Goal: Register for event/course

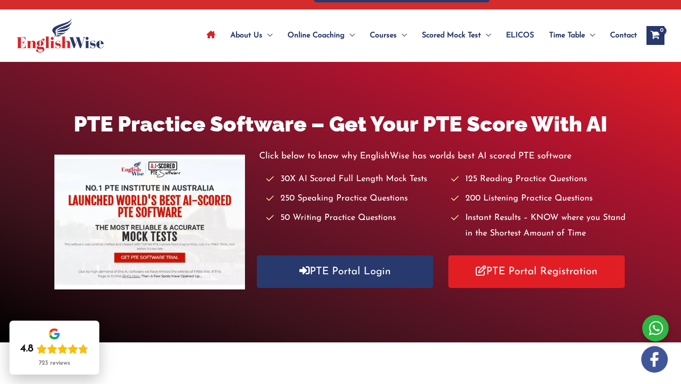
scroll to position [42, 0]
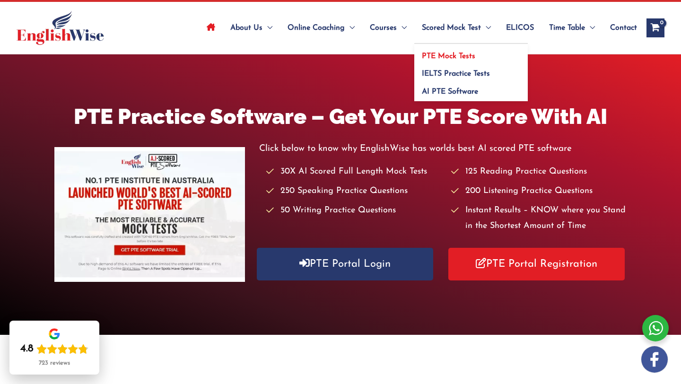
click at [450, 58] on span "PTE Mock Tests" at bounding box center [448, 56] width 53 height 8
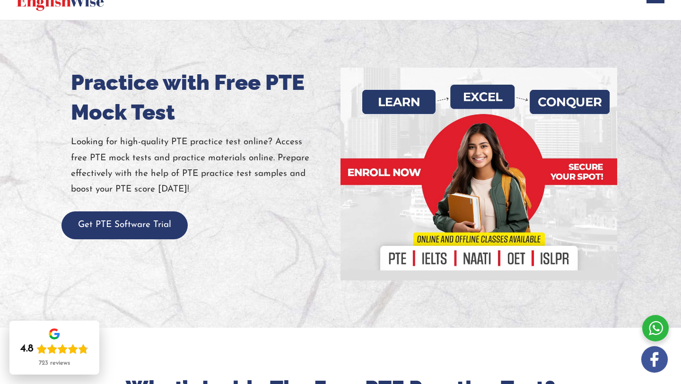
scroll to position [76, 0]
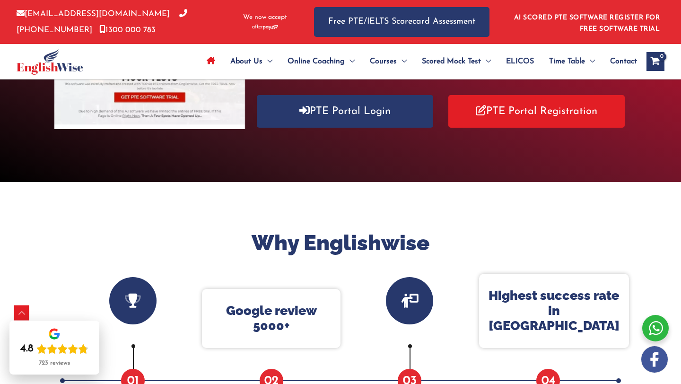
scroll to position [193, 0]
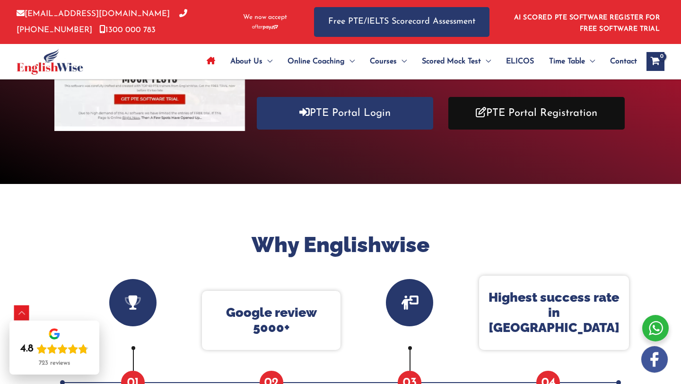
click at [505, 123] on link "PTE Portal Registration" at bounding box center [536, 113] width 176 height 33
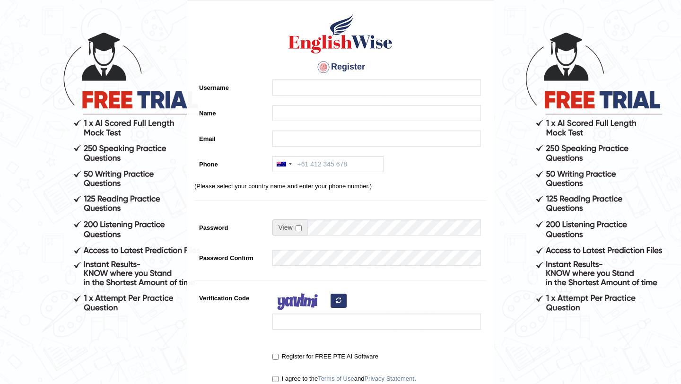
scroll to position [38, 0]
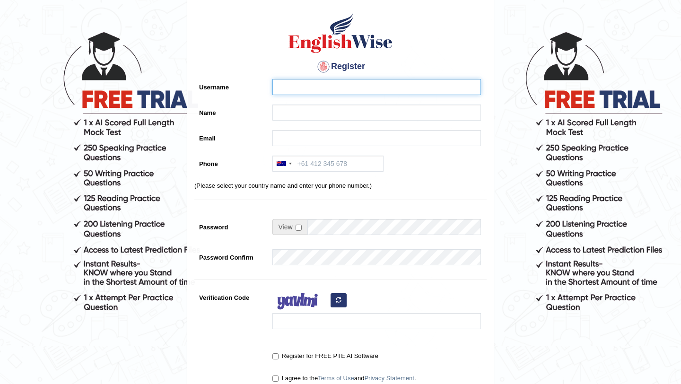
click at [324, 79] on input "Username" at bounding box center [376, 87] width 208 height 16
type input "aaron006"
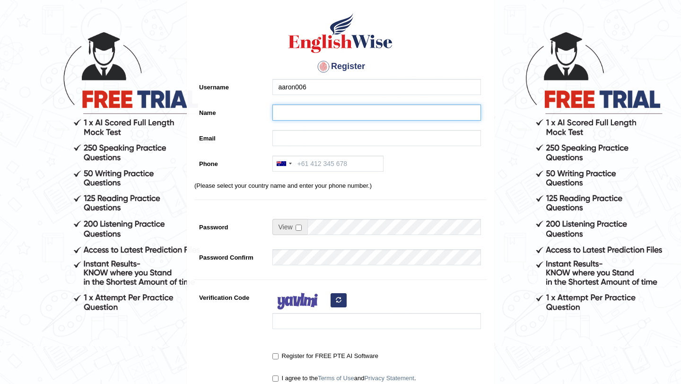
click at [315, 104] on input "Name" at bounding box center [376, 112] width 208 height 16
type input "[PERSON_NAME]"
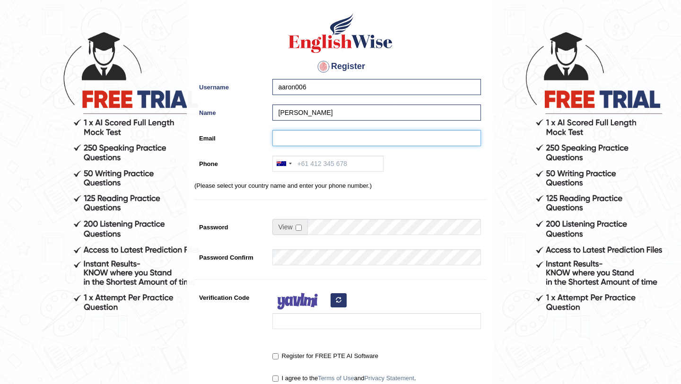
click at [299, 141] on input "Email" at bounding box center [376, 138] width 208 height 16
type input "aaronjoy006@GMAIL.COM"
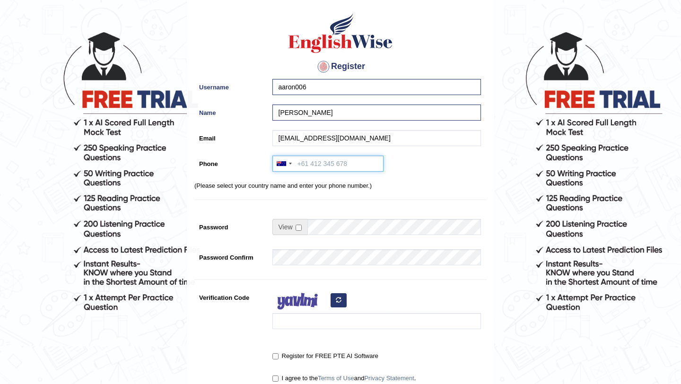
click at [305, 159] on input "Phone" at bounding box center [327, 164] width 111 height 16
type input "77"
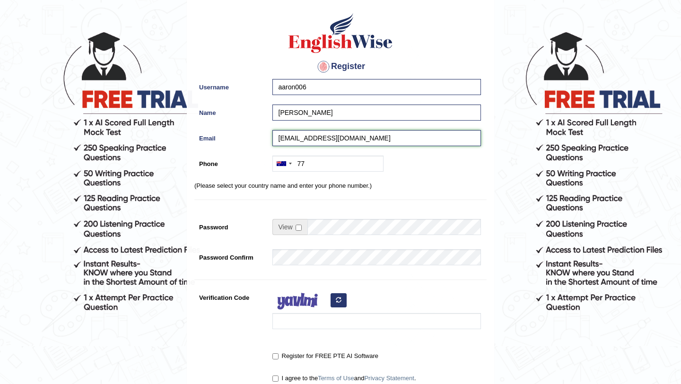
click at [340, 134] on input "aaronjoy006@GMAIL.COM" at bounding box center [376, 138] width 208 height 16
drag, startPoint x: 358, startPoint y: 136, endPoint x: 320, endPoint y: 135, distance: 38.3
click at [320, 135] on input "aaronjoy006@GMAIL.COM" at bounding box center [376, 138] width 208 height 16
type input "aaronjoy006@gmail.com"
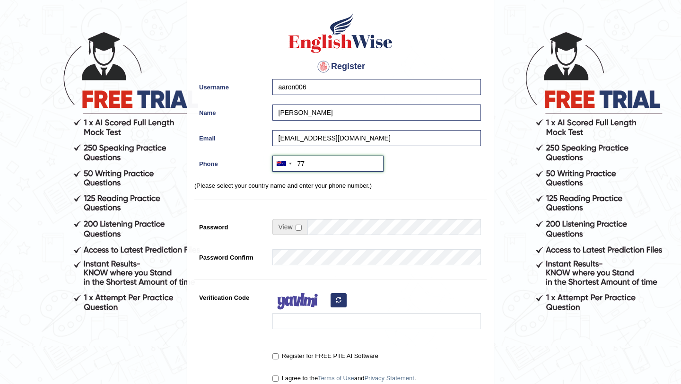
click at [308, 166] on input "77" at bounding box center [327, 164] width 111 height 16
click at [285, 170] on div at bounding box center [284, 163] width 22 height 15
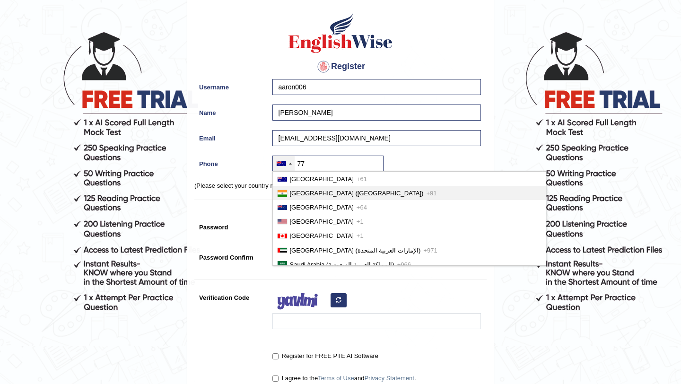
click at [297, 191] on span "India (भारत)" at bounding box center [357, 193] width 134 height 7
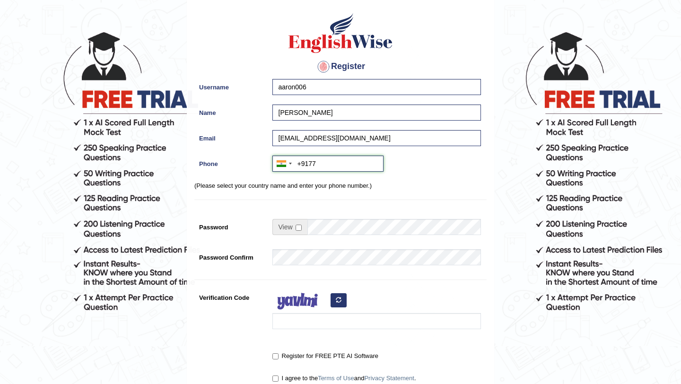
click at [318, 167] on input "+9177" at bounding box center [327, 164] width 111 height 16
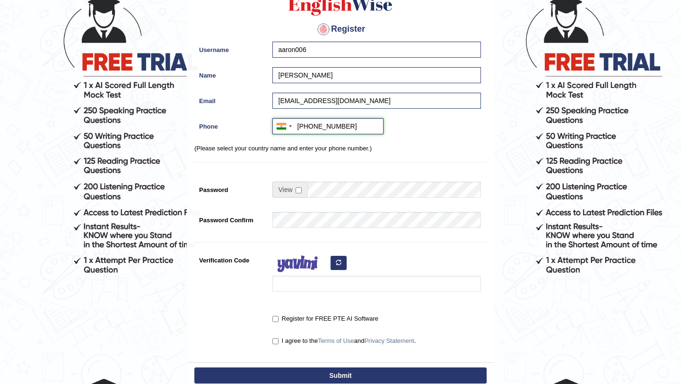
scroll to position [74, 0]
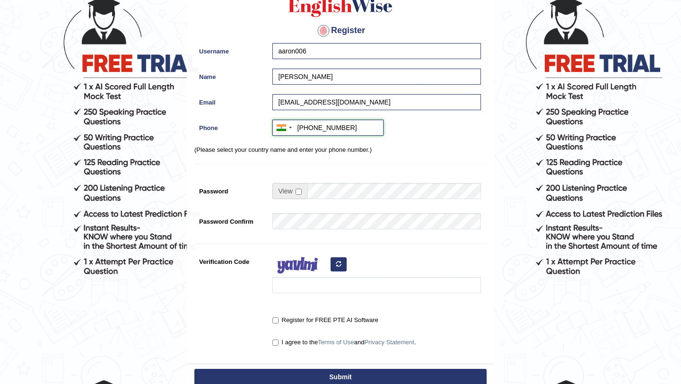
type input "+917736266571"
click at [303, 195] on span at bounding box center [289, 191] width 35 height 16
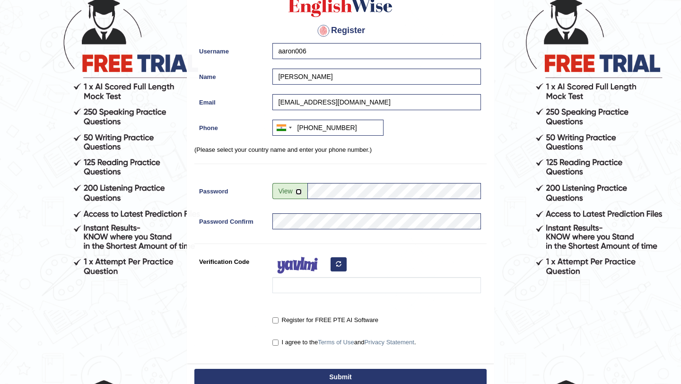
click at [297, 189] on input "checkbox" at bounding box center [298, 192] width 6 height 6
checkbox input "false"
click at [304, 280] on input "Verification Code" at bounding box center [376, 285] width 208 height 16
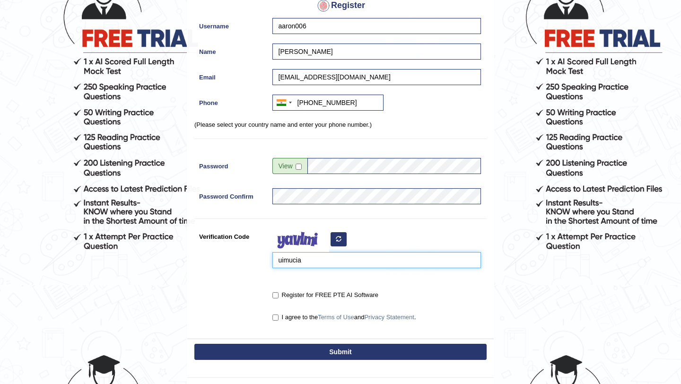
scroll to position [99, 0]
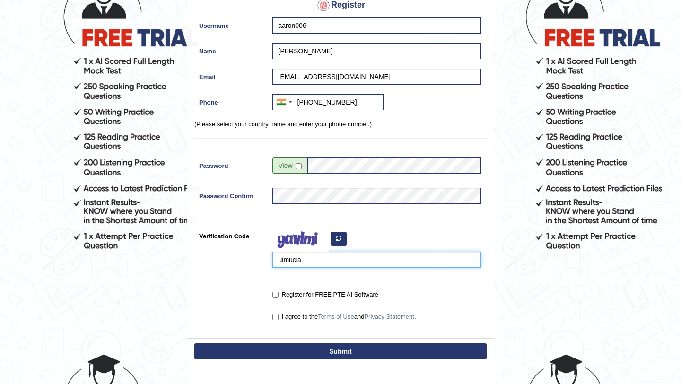
type input "uimucia"
click at [279, 295] on label "Register for FREE PTE AI Software" at bounding box center [325, 294] width 106 height 9
click at [278, 295] on input "Register for FREE PTE AI Software" at bounding box center [275, 295] width 6 height 6
checkbox input "true"
click at [277, 320] on input "I agree to the Terms of Use and Privacy Statement ." at bounding box center [275, 317] width 6 height 6
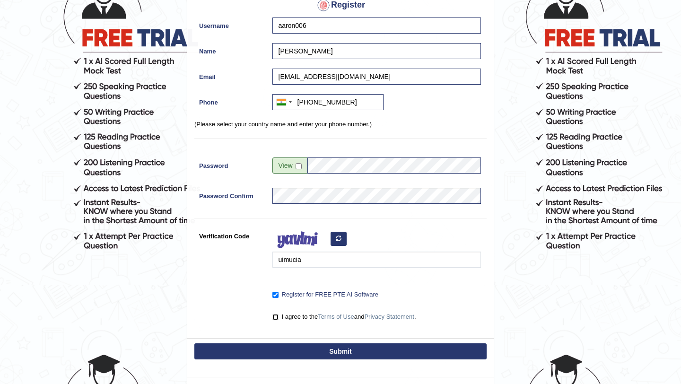
checkbox input "true"
click at [308, 349] on button "Submit" at bounding box center [340, 351] width 292 height 16
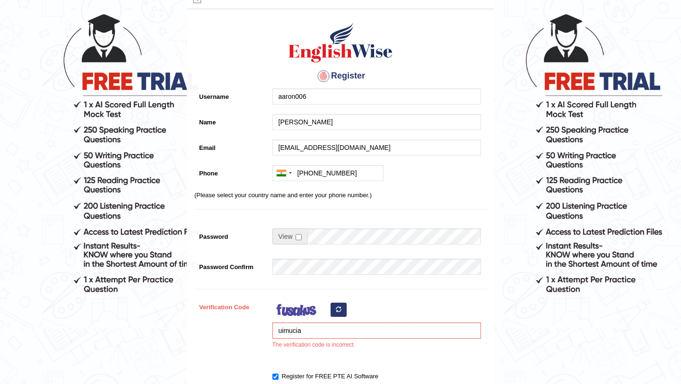
scroll to position [62, 0]
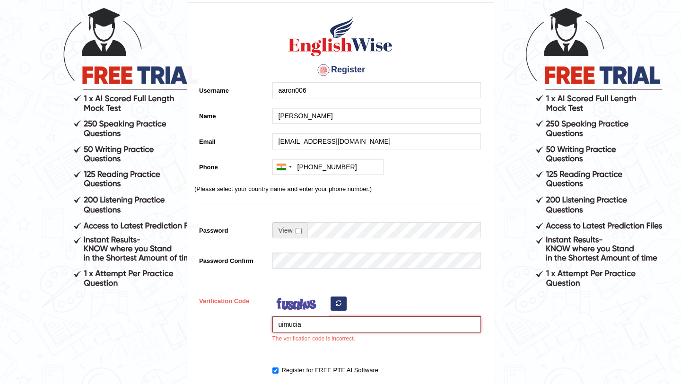
click at [302, 326] on input "uimucia" at bounding box center [376, 324] width 208 height 16
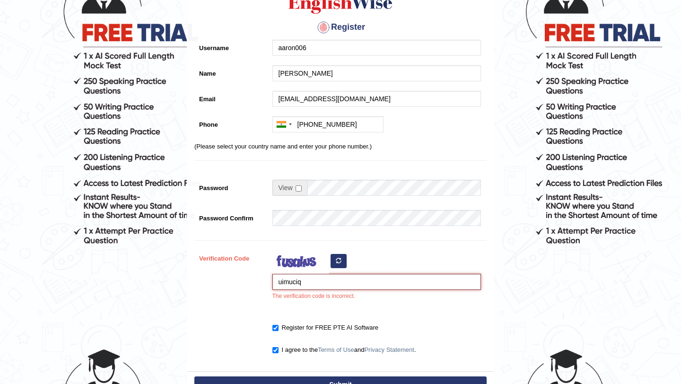
scroll to position [114, 0]
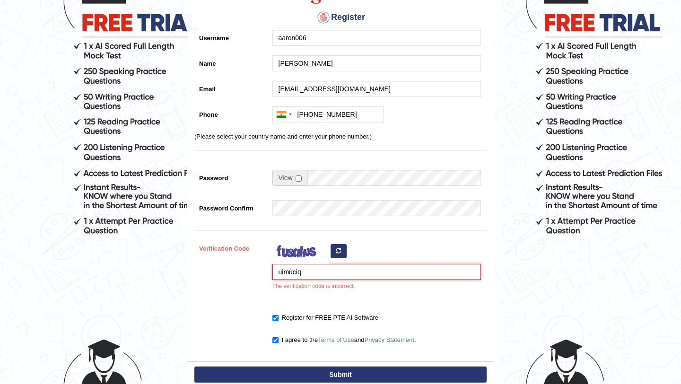
type input "uimuciq"
click at [348, 372] on button "Submit" at bounding box center [340, 374] width 292 height 16
type input "+917736266571"
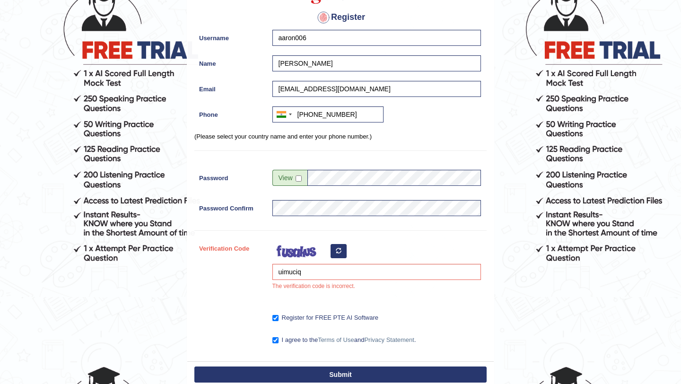
scroll to position [92, 0]
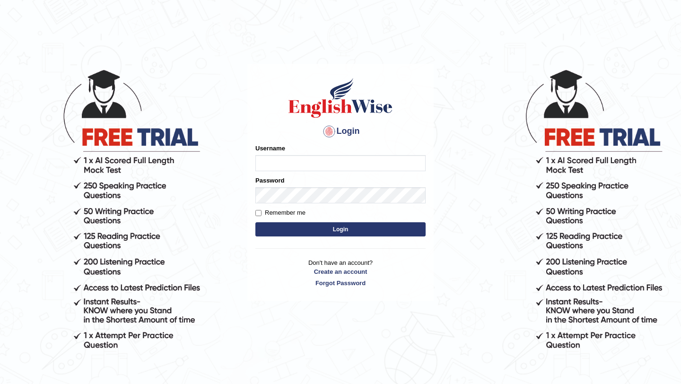
click at [281, 164] on input "Username" at bounding box center [340, 163] width 170 height 16
type input "aaron006"
click at [262, 212] on label "Remember me" at bounding box center [280, 212] width 50 height 9
click at [261, 212] on input "Remember me" at bounding box center [258, 213] width 6 height 6
checkbox input "true"
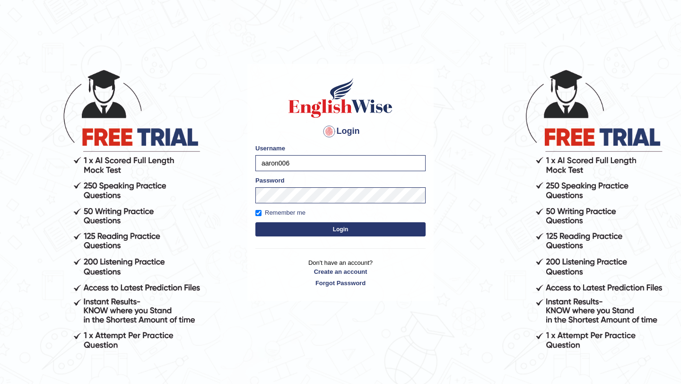
click at [295, 231] on button "Login" at bounding box center [340, 229] width 170 height 14
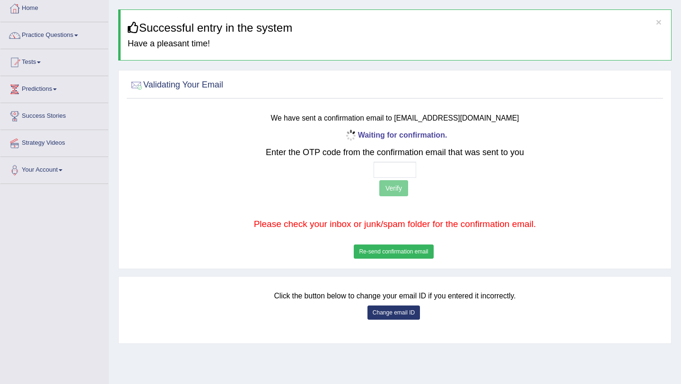
scroll to position [52, 0]
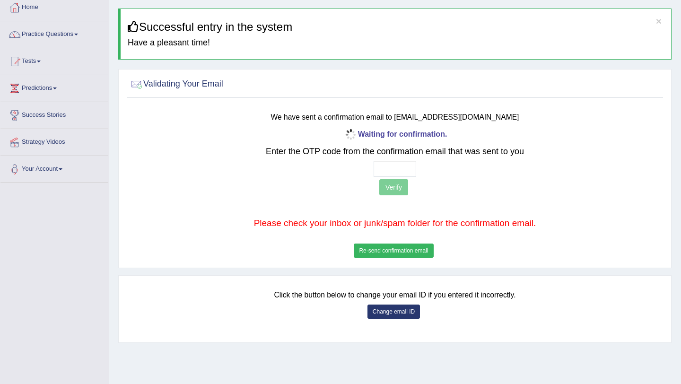
click at [389, 249] on button "Re-send confirmation email" at bounding box center [393, 250] width 79 height 14
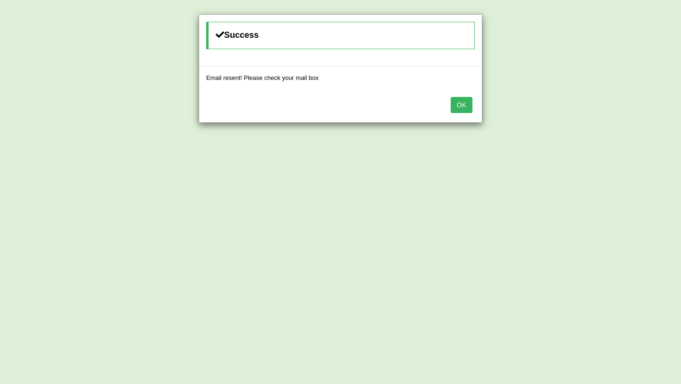
click at [465, 104] on button "OK" at bounding box center [461, 105] width 22 height 16
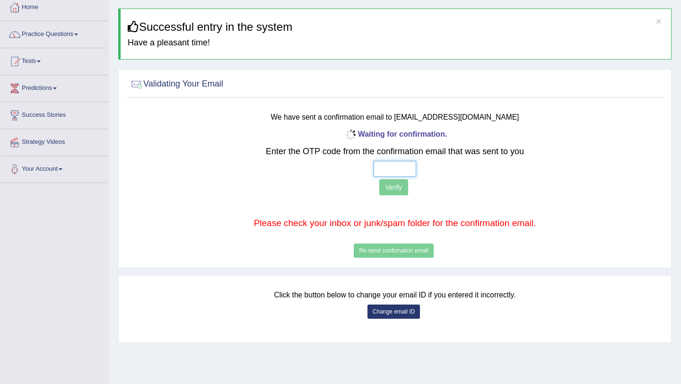
click at [382, 170] on input "text" at bounding box center [394, 169] width 43 height 16
type input "3 3 6 7"
click at [393, 189] on button "Verify" at bounding box center [393, 187] width 29 height 16
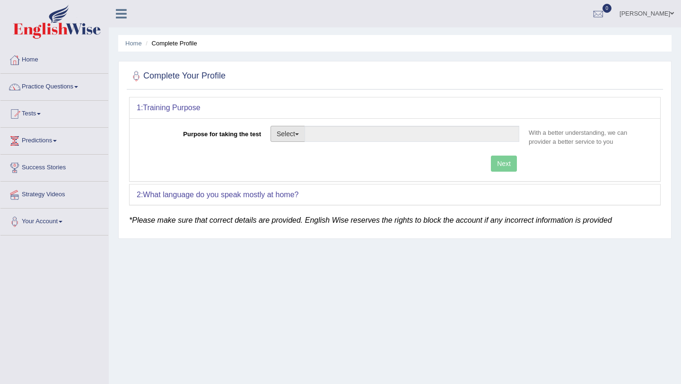
click at [299, 136] on button "Select" at bounding box center [287, 134] width 35 height 16
click at [304, 153] on link "Student Visa" at bounding box center [313, 154] width 84 height 12
type input "Student Visa"
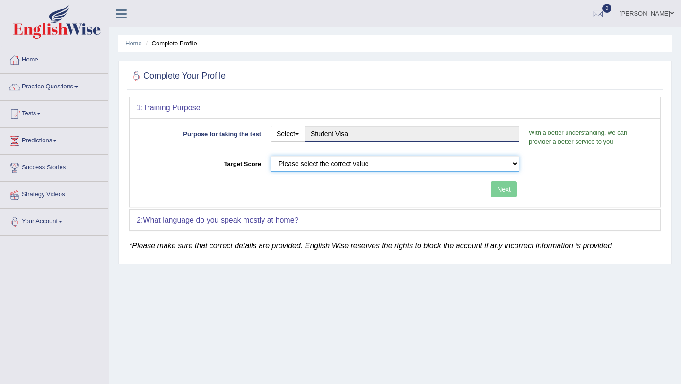
click at [322, 165] on select "Please select the correct value 50 (6 bands) 58 (6.5 bands) 65 (7 bands) 79 (8 …" at bounding box center [394, 164] width 249 height 16
select select "58"
click at [270, 156] on select "Please select the correct value 50 (6 bands) 58 (6.5 bands) 65 (7 bands) 79 (8 …" at bounding box center [394, 164] width 249 height 16
click at [510, 191] on button "Next" at bounding box center [504, 189] width 26 height 16
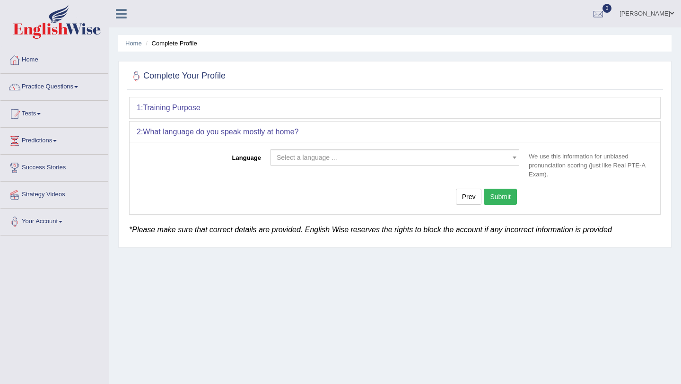
click at [482, 159] on span "Select a language ..." at bounding box center [392, 157] width 231 height 9
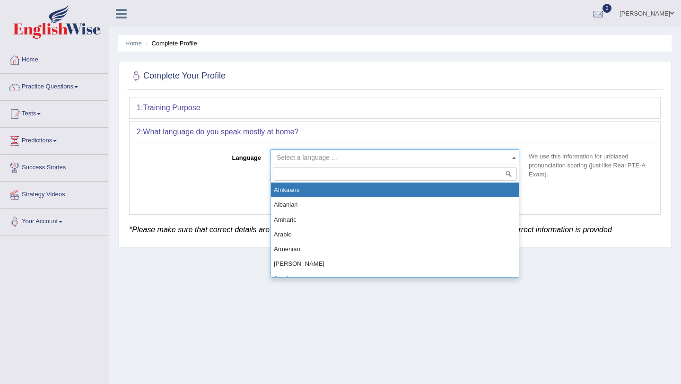
click at [421, 176] on input "search" at bounding box center [395, 174] width 244 height 14
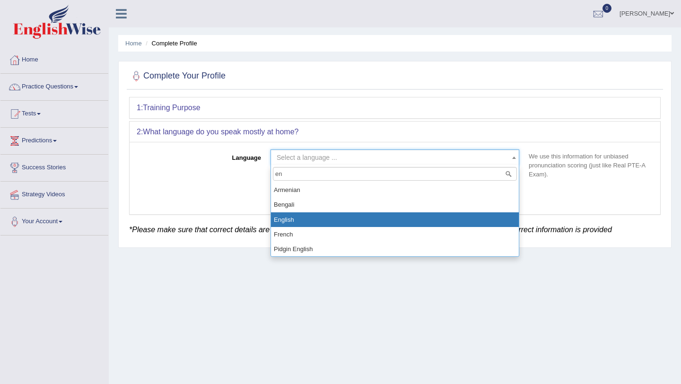
type input "en"
select select "English"
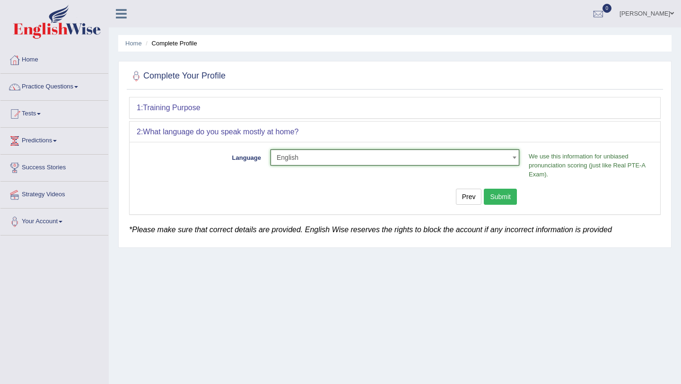
click at [496, 199] on button "Submit" at bounding box center [500, 197] width 33 height 16
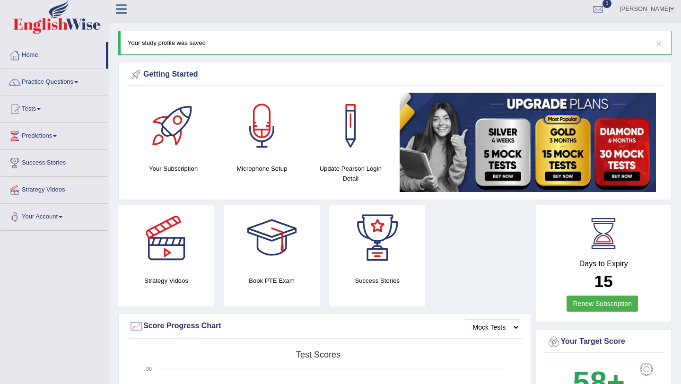
scroll to position [2, 0]
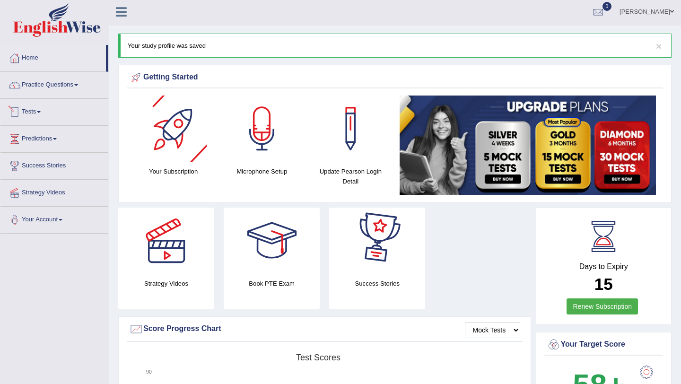
click at [37, 112] on link "Tests" at bounding box center [54, 111] width 108 height 24
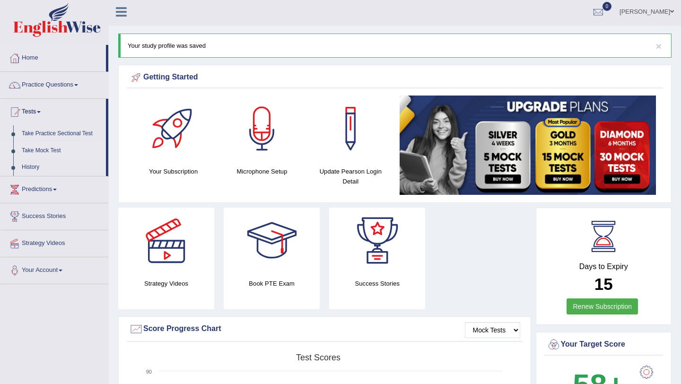
click at [47, 150] on link "Take Mock Test" at bounding box center [61, 150] width 88 height 17
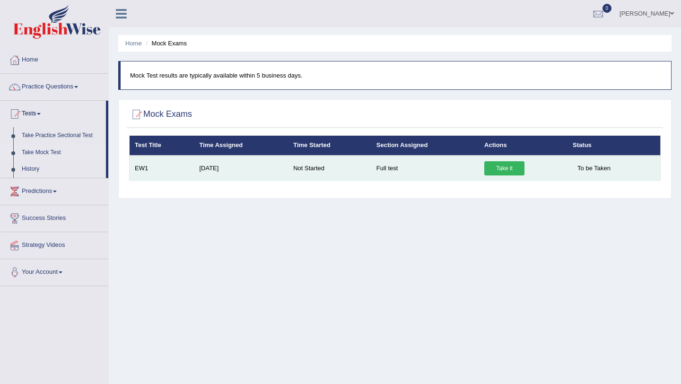
click at [496, 168] on link "Take it" at bounding box center [504, 168] width 40 height 14
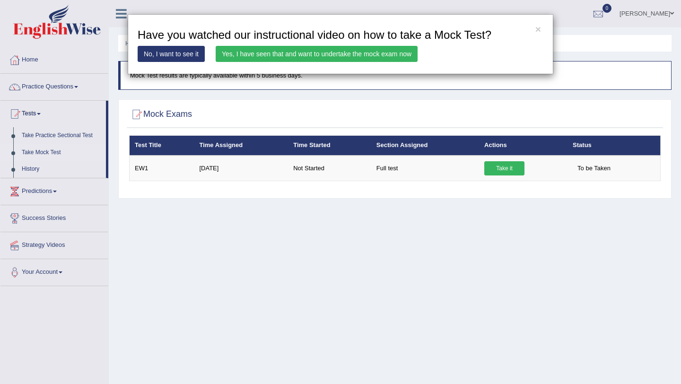
click at [381, 56] on link "Yes, I have seen that and want to undertake the mock exam now" at bounding box center [317, 54] width 202 height 16
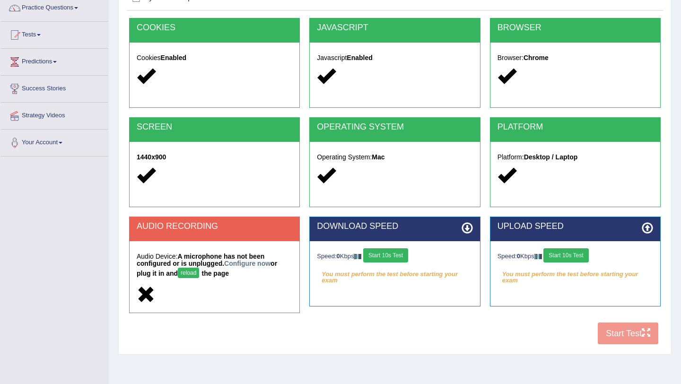
scroll to position [112, 0]
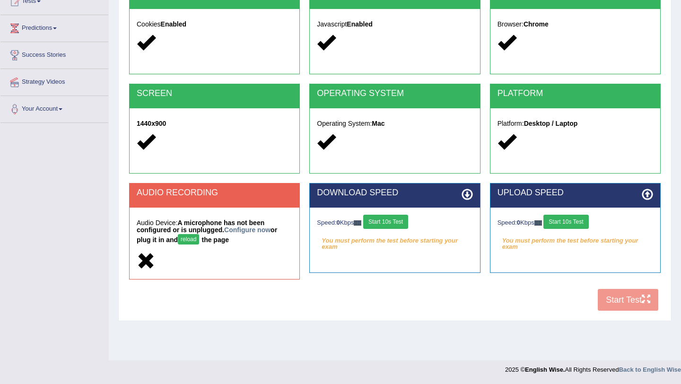
click at [193, 239] on button "reload" at bounding box center [188, 239] width 21 height 10
click at [249, 232] on link "Configure now" at bounding box center [247, 230] width 46 height 8
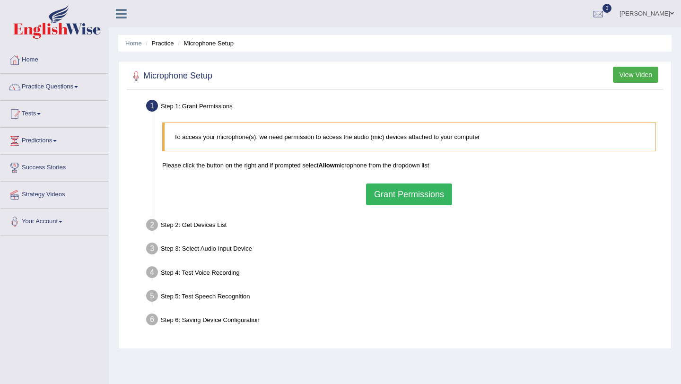
click at [403, 201] on button "Grant Permissions" at bounding box center [409, 194] width 86 height 22
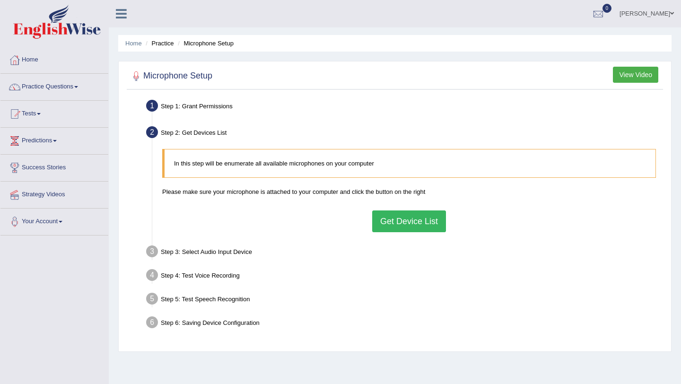
click at [414, 216] on button "Get Device List" at bounding box center [409, 221] width 74 height 22
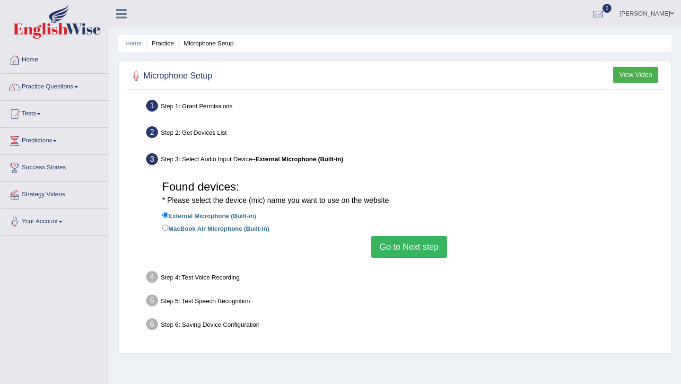
click at [387, 241] on button "Go to Next step" at bounding box center [408, 247] width 75 height 22
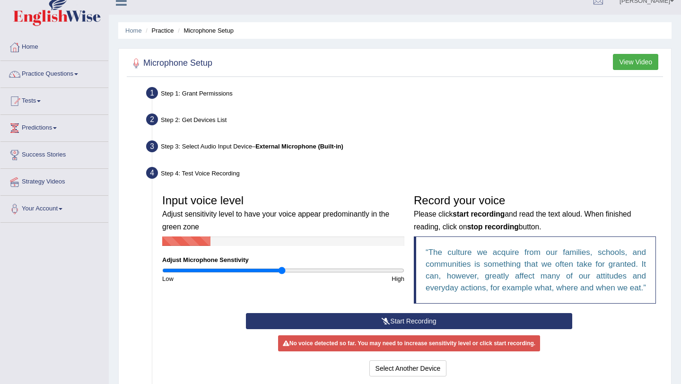
scroll to position [14, 0]
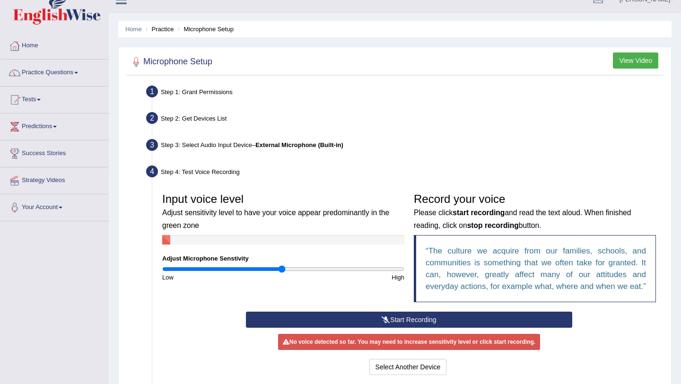
click at [405, 328] on button "Start Recording" at bounding box center [409, 319] width 326 height 16
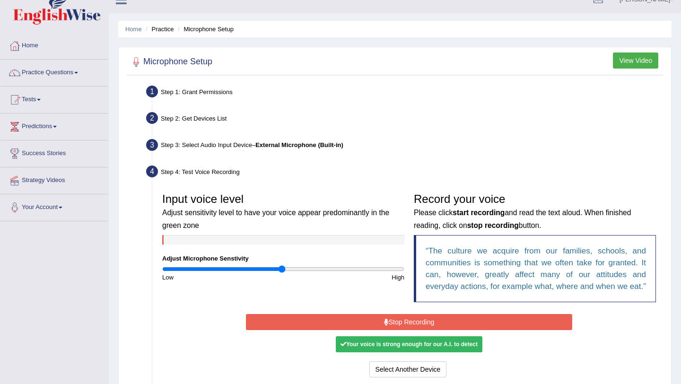
click at [450, 330] on button "Stop Recording" at bounding box center [409, 322] width 326 height 16
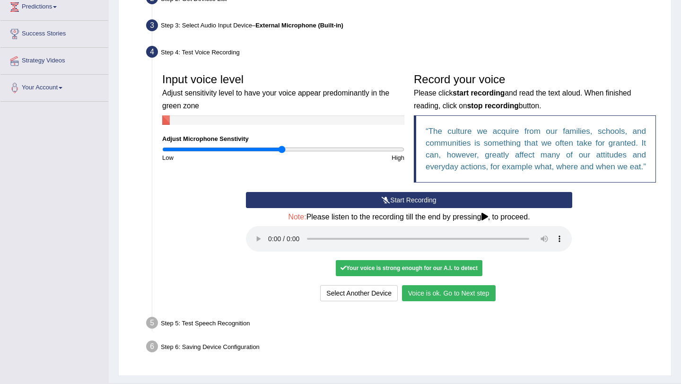
scroll to position [149, 0]
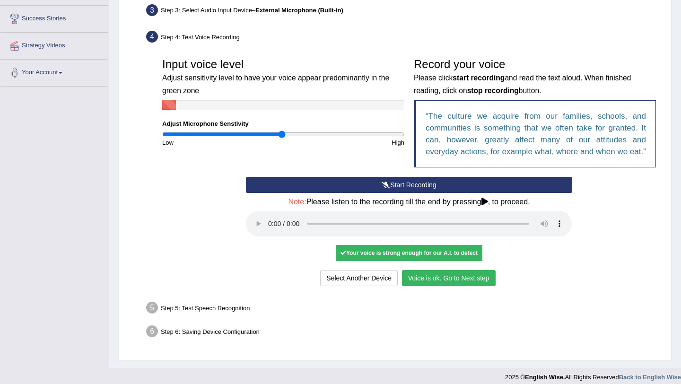
click at [456, 286] on button "Voice is ok. Go to Next step" at bounding box center [449, 278] width 94 height 16
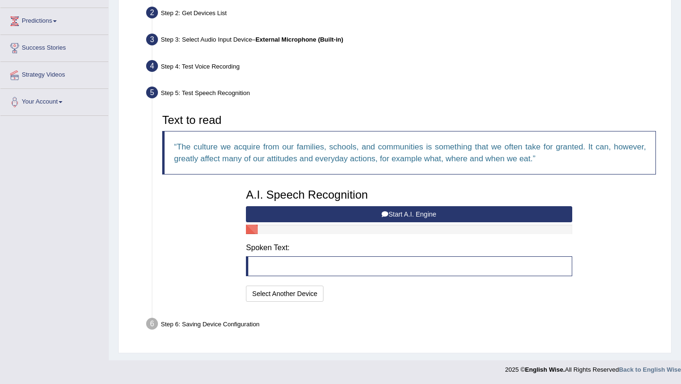
scroll to position [120, 0]
click at [429, 215] on button "Start A.I. Engine" at bounding box center [409, 214] width 326 height 16
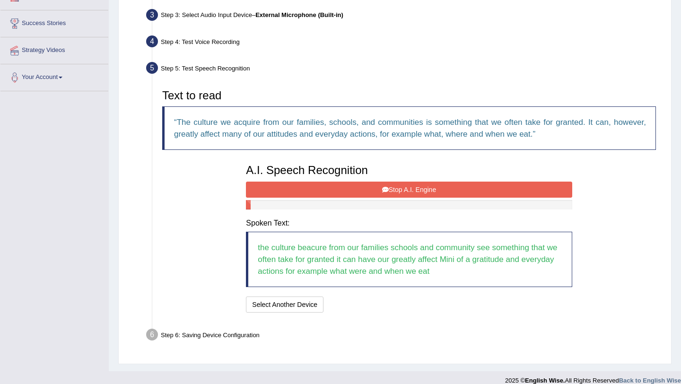
scroll to position [155, 0]
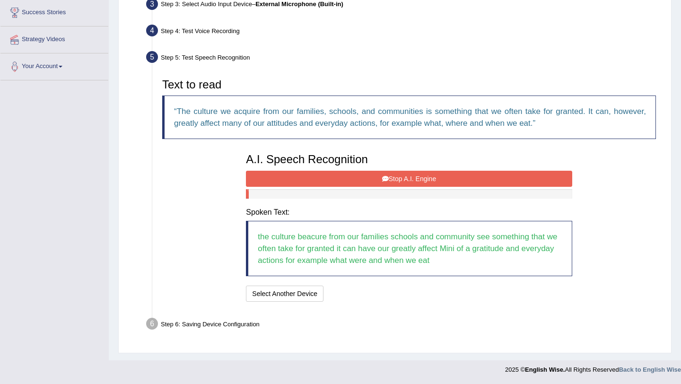
click at [435, 182] on button "Stop A.I. Engine" at bounding box center [409, 179] width 326 height 16
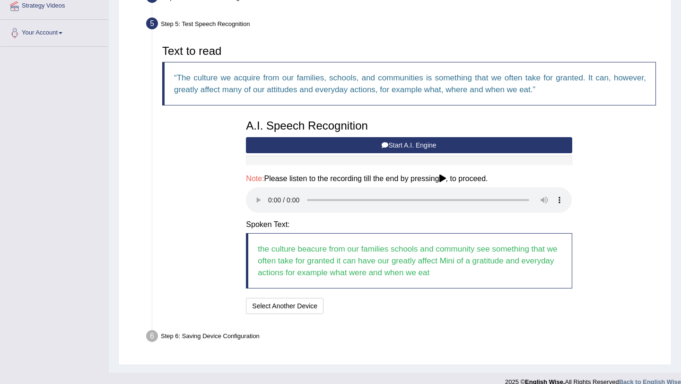
scroll to position [200, 0]
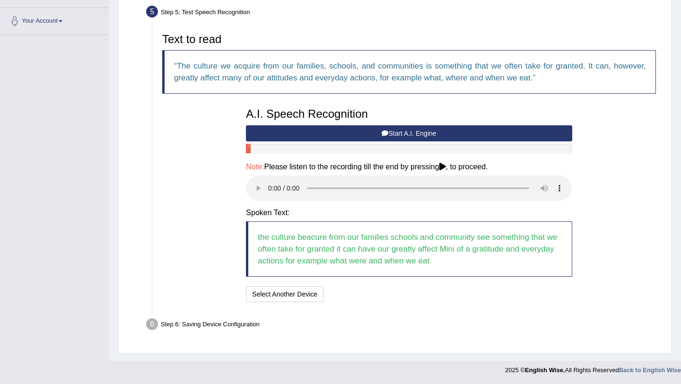
click at [446, 164] on icon at bounding box center [442, 167] width 7 height 8
click at [389, 296] on button "Speech is ok. Go to Last step" at bounding box center [377, 294] width 99 height 16
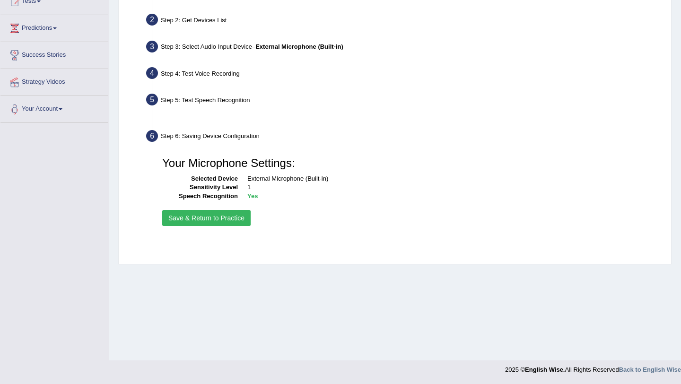
scroll to position [112, 0]
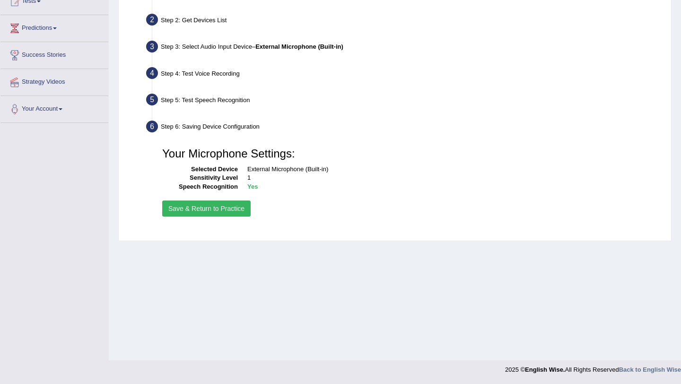
click at [241, 208] on button "Save & Return to Practice" at bounding box center [206, 208] width 88 height 16
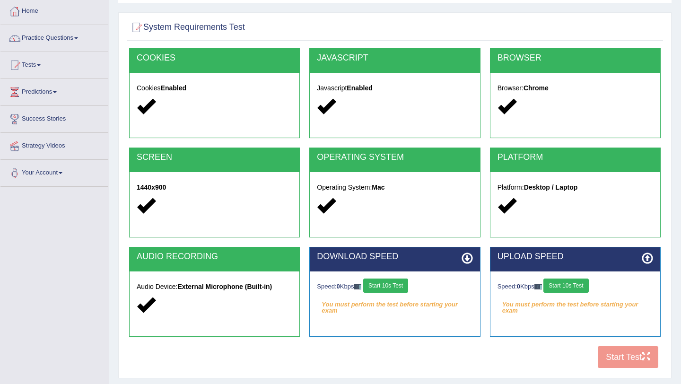
scroll to position [52, 0]
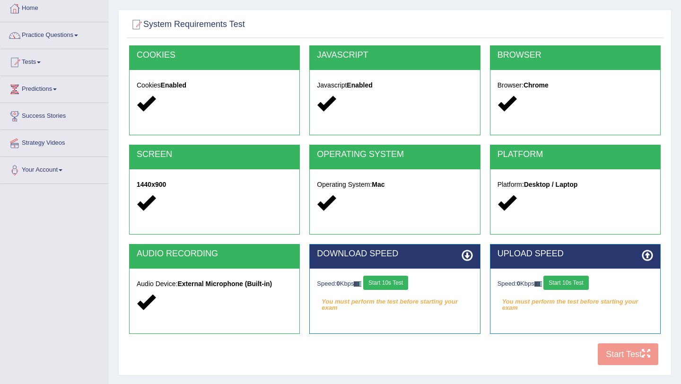
click at [399, 283] on button "Start 10s Test" at bounding box center [385, 283] width 45 height 14
click at [569, 282] on button "Start 10s Test" at bounding box center [565, 283] width 45 height 14
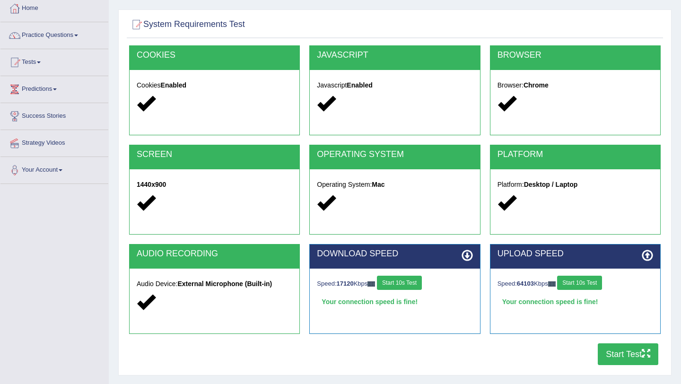
click at [640, 350] on button "Start Test" at bounding box center [627, 354] width 61 height 22
